Goal: Information Seeking & Learning: Learn about a topic

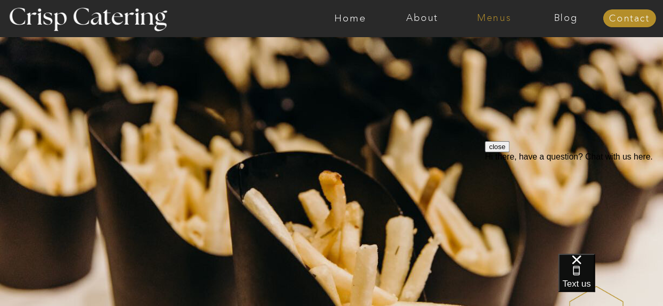
click at [489, 19] on nav "Menus" at bounding box center [494, 18] width 72 height 10
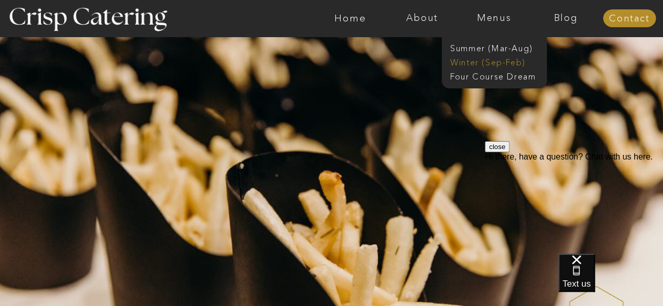
click at [479, 61] on nav "Winter (Sep-Feb)" at bounding box center [493, 62] width 86 height 10
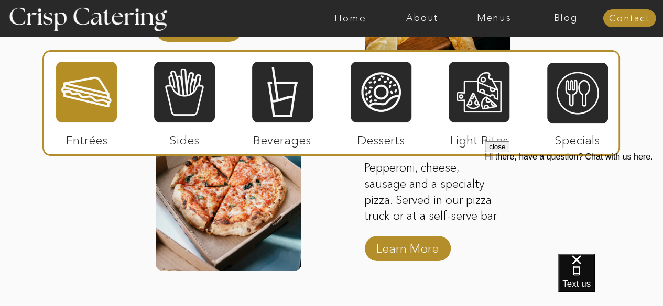
scroll to position [1762, 0]
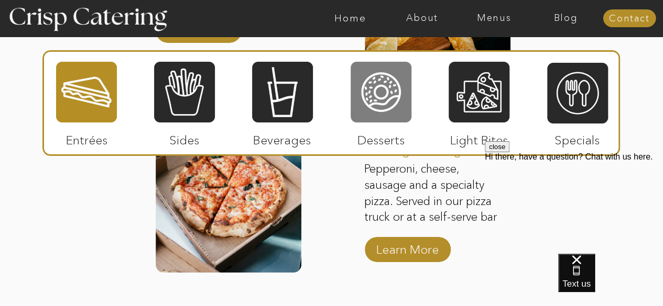
click at [372, 108] on div at bounding box center [380, 92] width 61 height 63
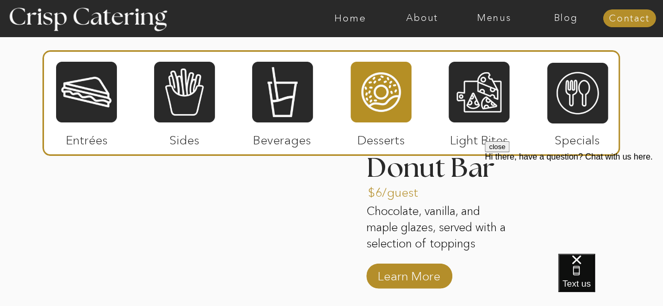
scroll to position [1335, 0]
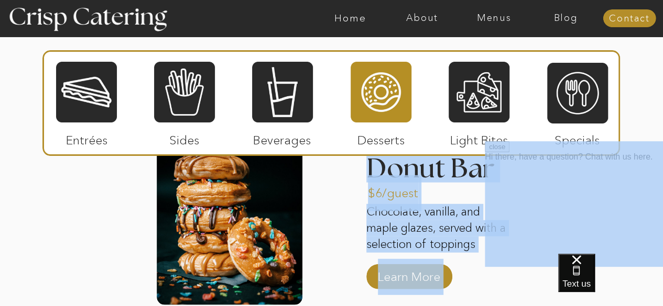
drag, startPoint x: 1140, startPoint y: 282, endPoint x: 636, endPoint y: 153, distance: 520.2
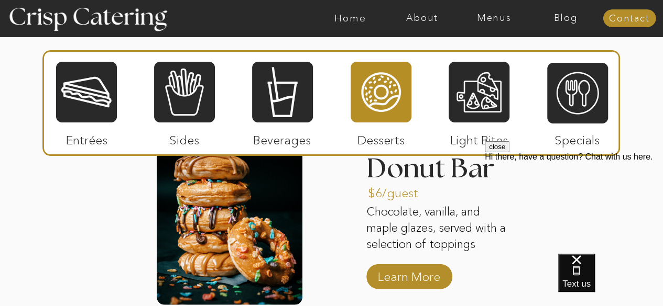
click at [636, 153] on div "close Hi there, have a question? Chat with us here." at bounding box center [574, 204] width 178 height 126
click at [509, 152] on button "close" at bounding box center [497, 146] width 25 height 11
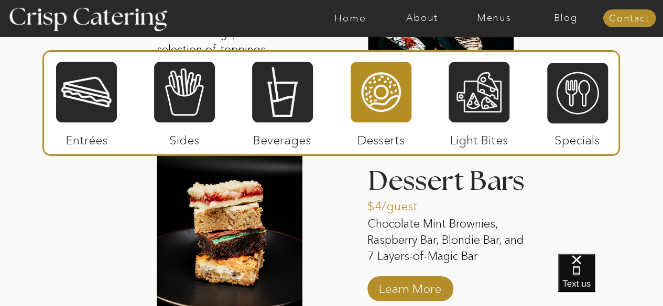
scroll to position [1731, 0]
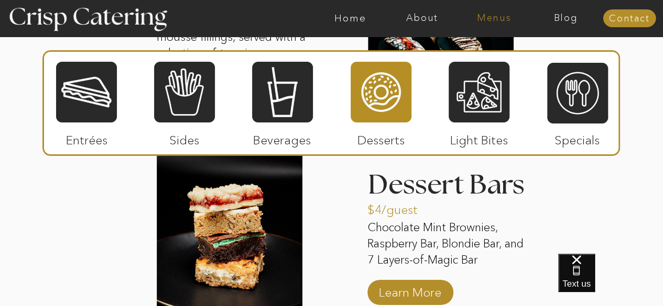
click at [486, 19] on nav "Menus" at bounding box center [494, 18] width 72 height 10
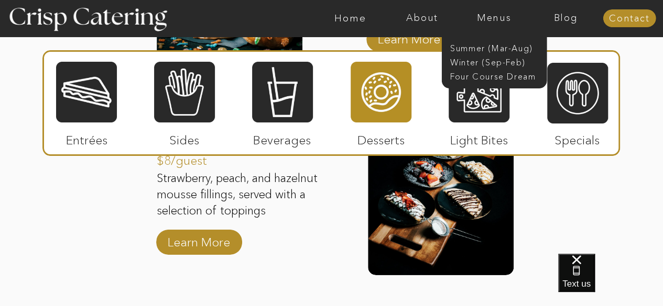
scroll to position [1577, 0]
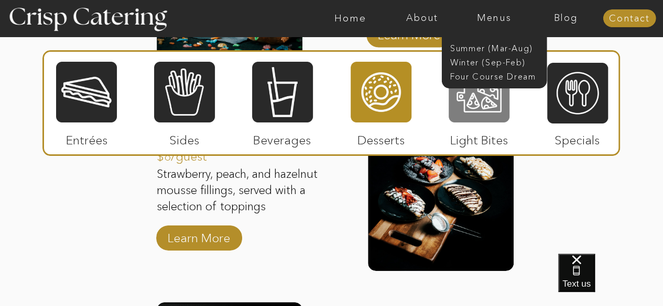
click at [475, 116] on div at bounding box center [478, 92] width 61 height 63
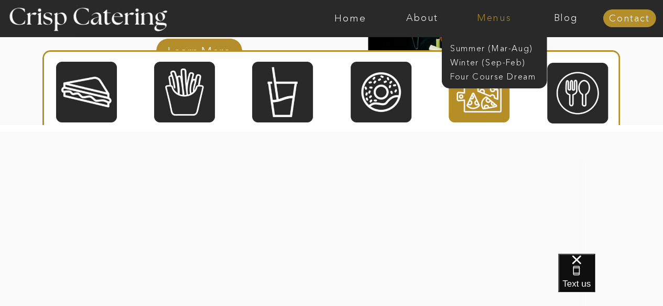
click at [499, 17] on nav "Menus" at bounding box center [494, 18] width 72 height 10
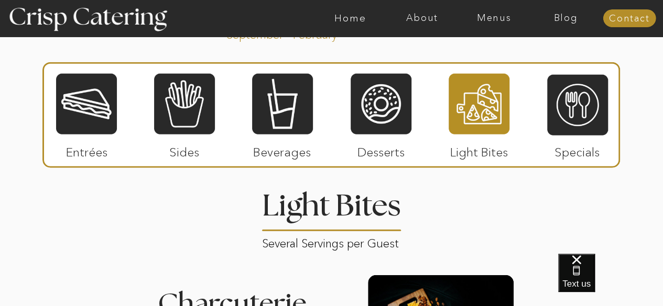
scroll to position [1205, 0]
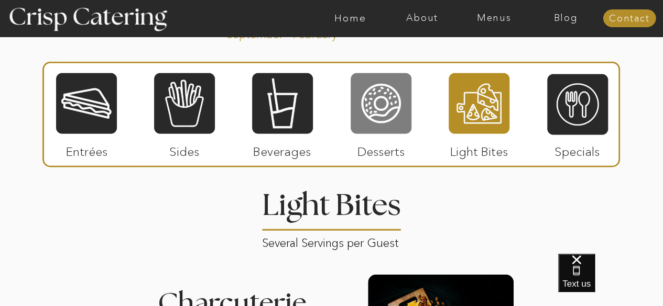
click at [383, 95] on div at bounding box center [380, 103] width 61 height 63
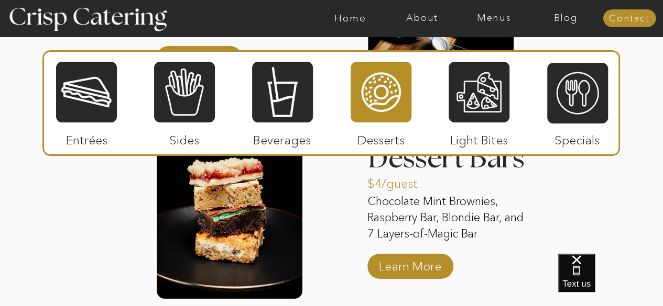
scroll to position [1769, 0]
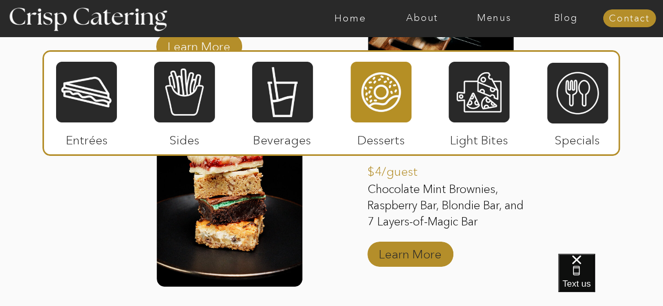
click at [399, 247] on p "Learn More" at bounding box center [410, 252] width 70 height 30
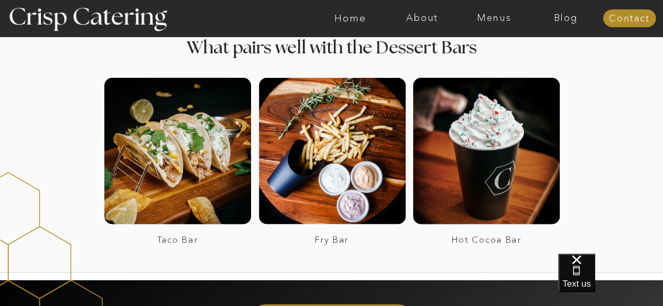
scroll to position [1112, 0]
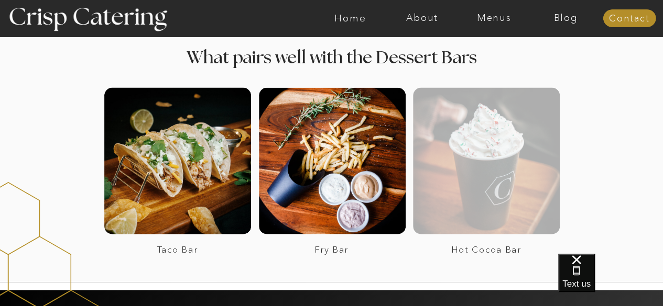
click at [463, 186] on div at bounding box center [486, 161] width 147 height 147
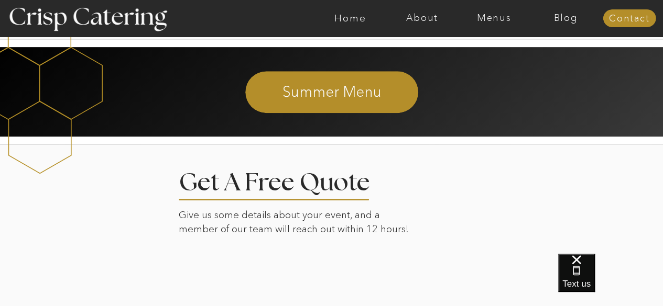
scroll to position [2190, 0]
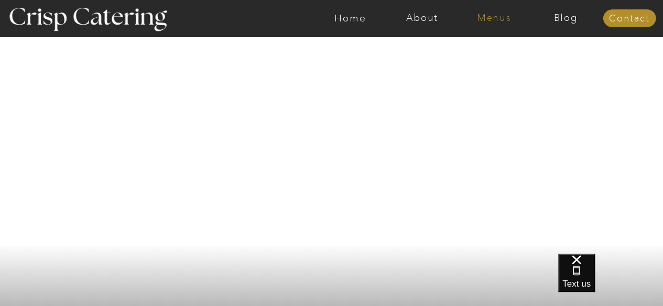
click at [495, 23] on nav "Menus" at bounding box center [494, 18] width 72 height 10
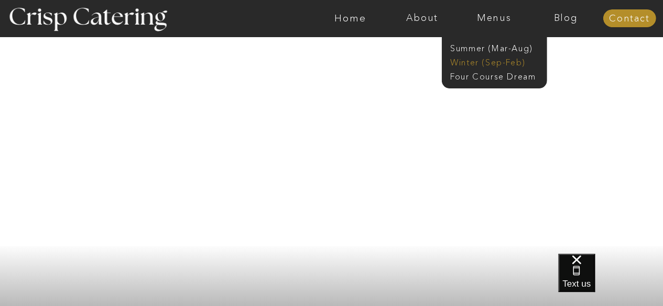
click at [492, 59] on nav "Winter (Sep-Feb)" at bounding box center [493, 62] width 86 height 10
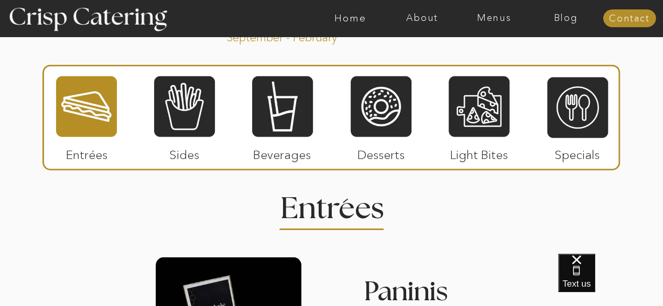
scroll to position [1202, 0]
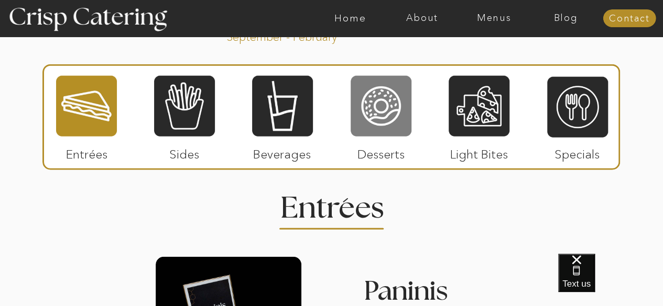
click at [369, 119] on div at bounding box center [380, 106] width 61 height 63
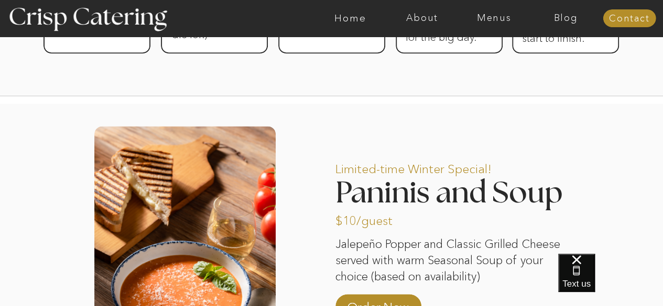
scroll to position [701, 0]
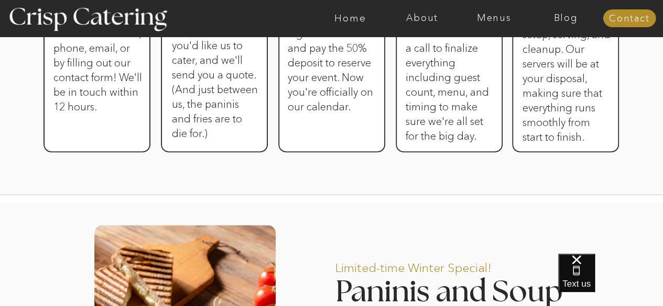
drag, startPoint x: 191, startPoint y: 1, endPoint x: 436, endPoint y: 230, distance: 335.4
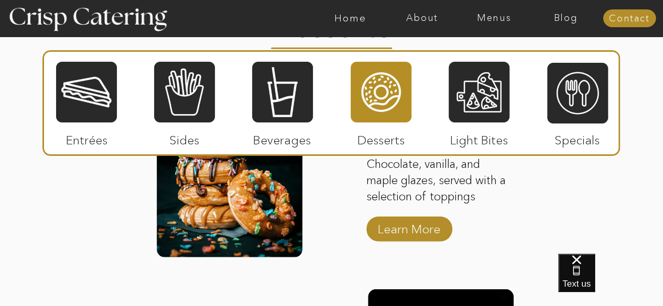
scroll to position [1392, 0]
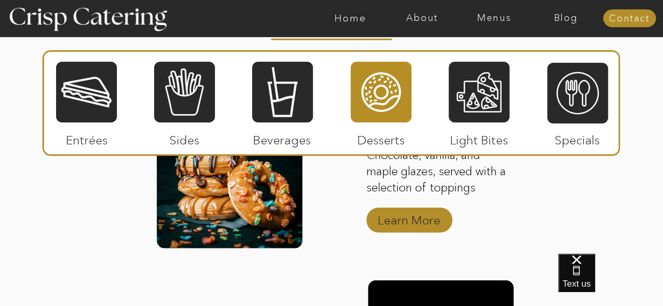
click at [419, 228] on p "Learn More" at bounding box center [409, 218] width 70 height 30
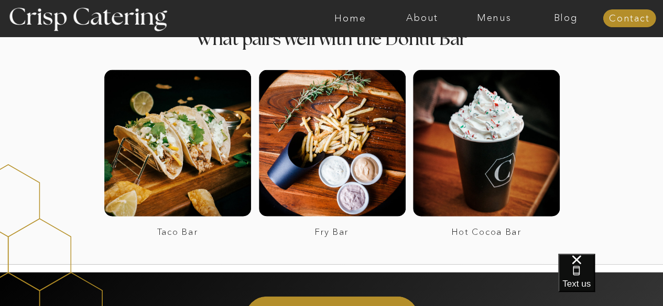
scroll to position [1050, 0]
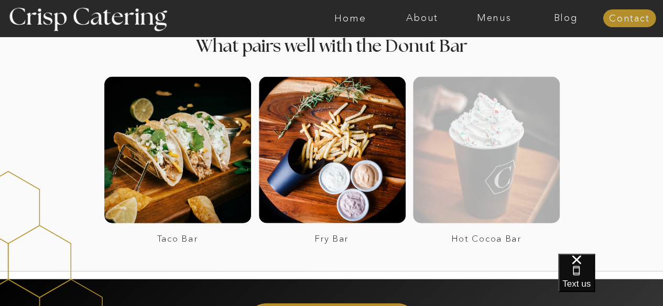
click at [470, 163] on div at bounding box center [486, 150] width 147 height 147
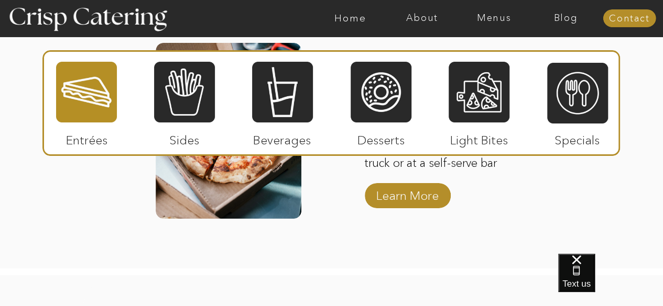
scroll to position [1771, 0]
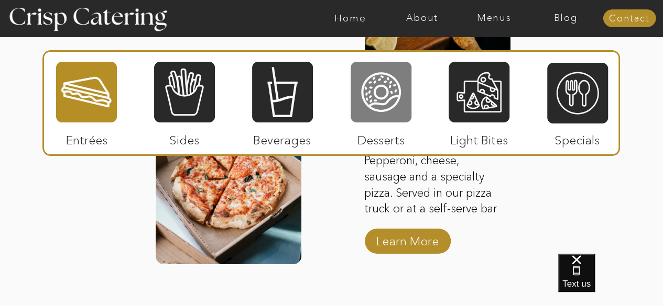
click at [383, 108] on div at bounding box center [380, 92] width 61 height 63
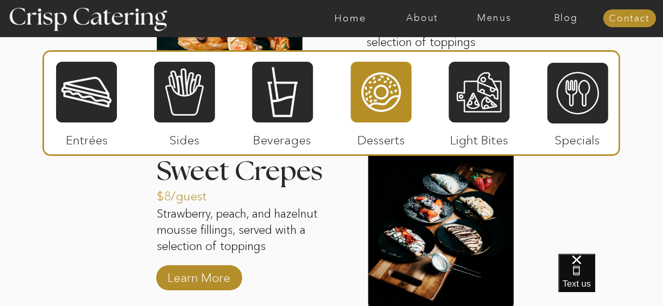
scroll to position [1540, 0]
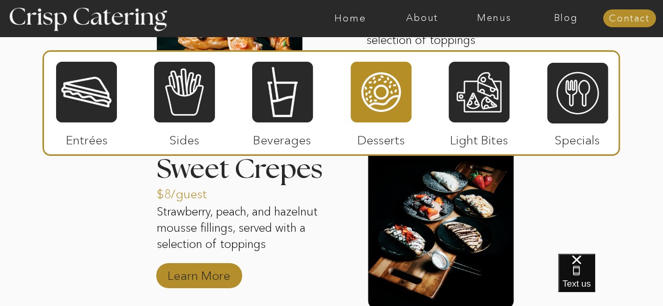
click at [216, 270] on p "Learn More" at bounding box center [199, 273] width 70 height 30
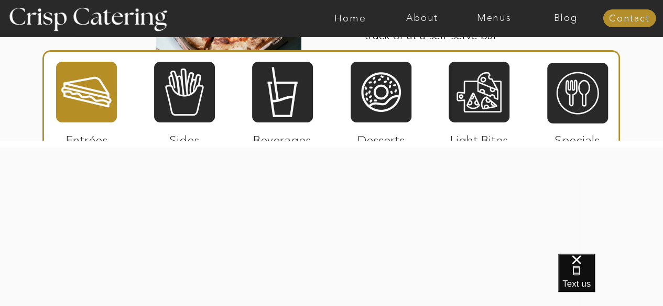
scroll to position [1947, 0]
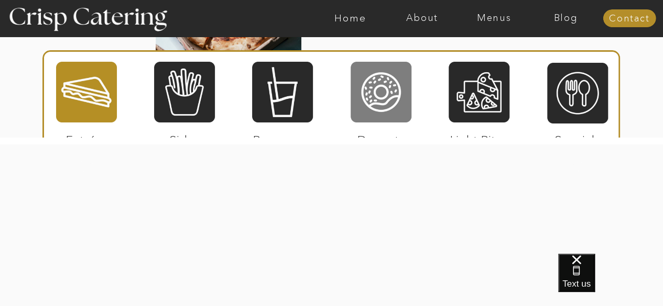
click at [367, 98] on div at bounding box center [380, 92] width 61 height 63
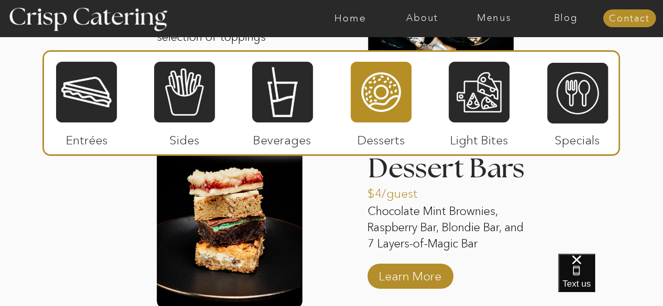
scroll to position [1742, 0]
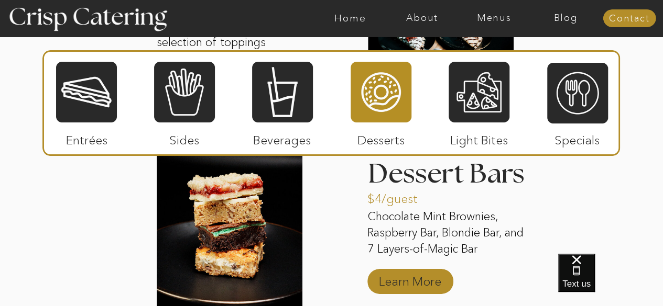
click at [383, 283] on p "Learn More" at bounding box center [410, 279] width 70 height 30
